Goal: Task Accomplishment & Management: Manage account settings

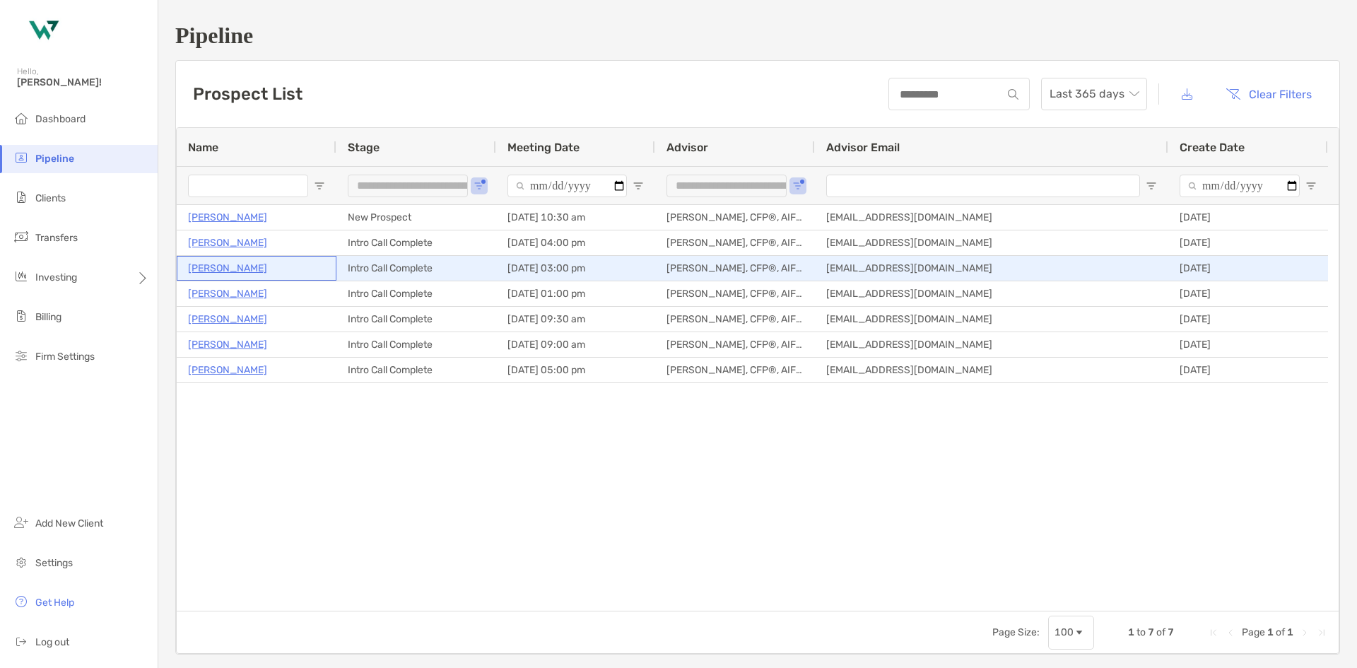
click at [221, 267] on p "[PERSON_NAME]" at bounding box center [227, 268] width 79 height 18
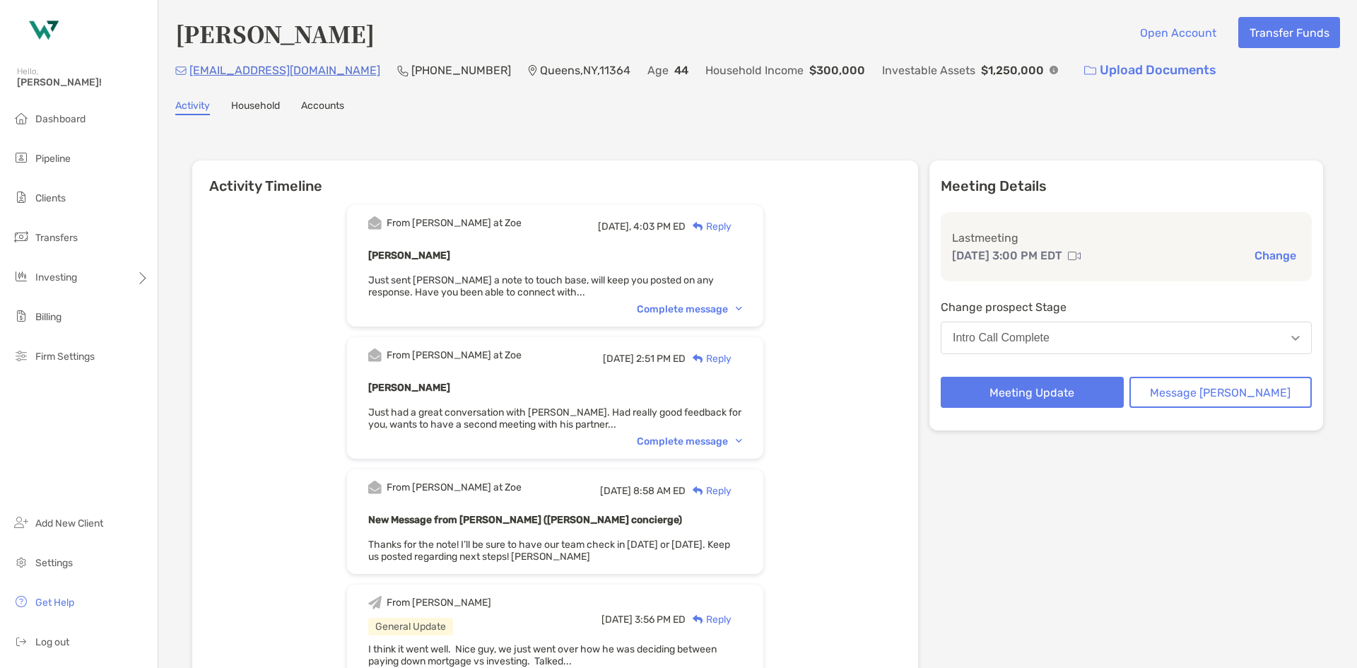
click at [709, 442] on div "Complete message" at bounding box center [689, 441] width 105 height 12
